Goal: Find specific page/section: Find specific page/section

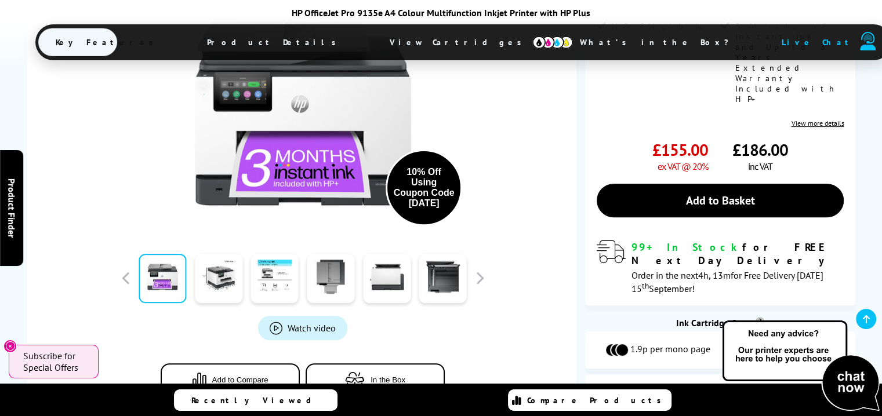
scroll to position [348, 0]
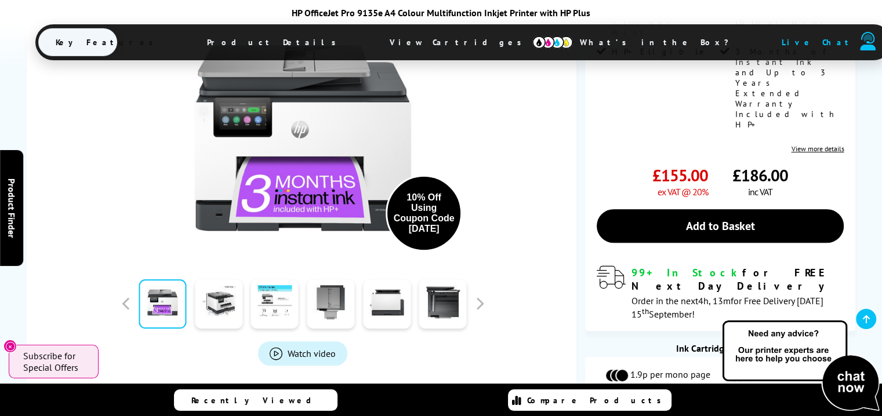
click at [705, 409] on img at bounding box center [682, 418] width 58 height 18
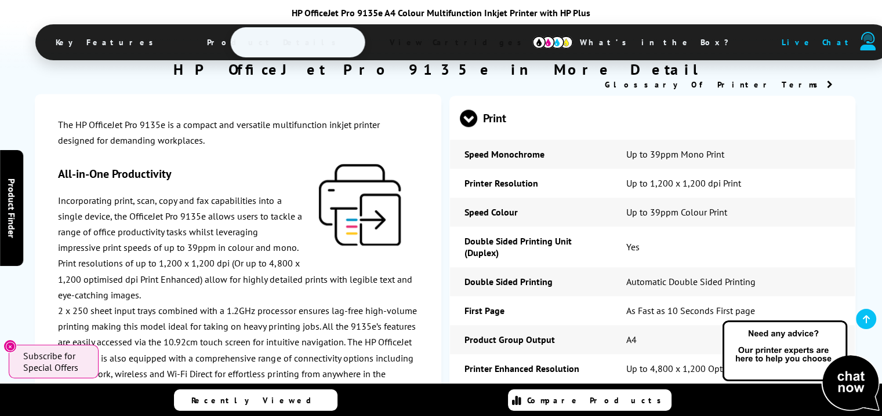
scroll to position [1595, 0]
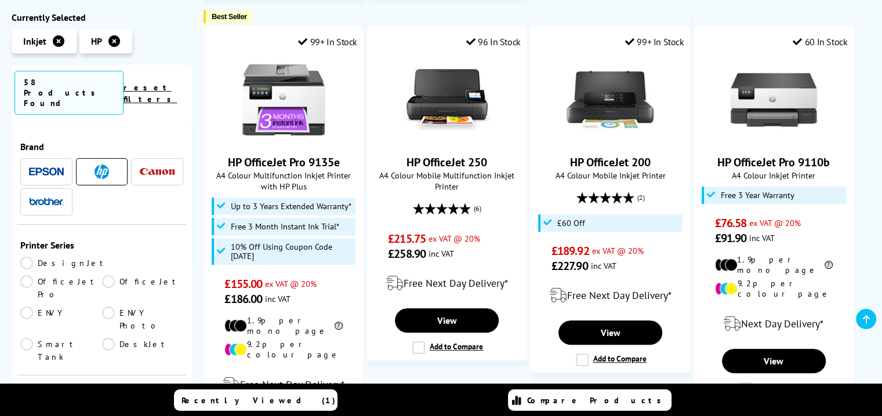
scroll to position [696, 0]
